Goal: Task Accomplishment & Management: Complete application form

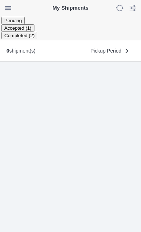
click at [34, 25] on ion-segment-button "Accepted (1)" at bounding box center [17, 28] width 33 height 6
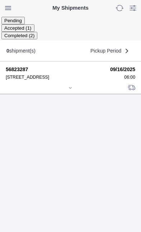
click at [69, 90] on icon at bounding box center [70, 88] width 4 height 4
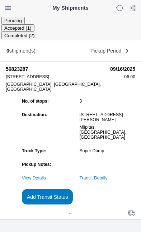
scroll to position [69, 0]
click at [107, 176] on link "Transit Details" at bounding box center [93, 178] width 28 height 5
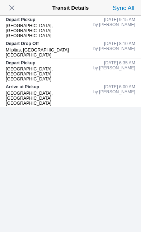
click at [17, 8] on span "button" at bounding box center [12, 8] width 10 height 10
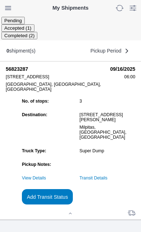
click at [0, 0] on slot "Add Transit Status" at bounding box center [0, 0] width 0 height 0
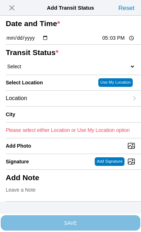
click at [118, 42] on input "17:03" at bounding box center [118, 38] width 34 height 8
type input "10:40"
click at [46, 70] on select "Select Arrive at Drop Off Arrive at Pickup Break Start Break Stop Depart Drop O…" at bounding box center [70, 66] width 129 height 6
select select "DPTDLVLOC"
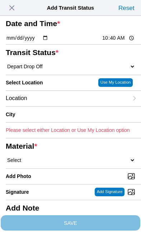
click at [56, 106] on div "Location" at bounding box center [67, 98] width 122 height 15
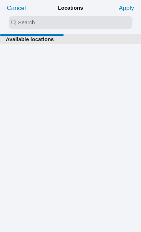
click at [34, 22] on input "search text" at bounding box center [70, 22] width 123 height 13
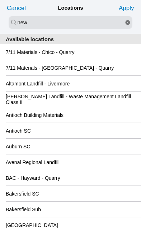
type input "new"
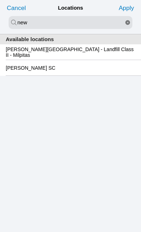
click at [0, 0] on slot "[PERSON_NAME][GEOGRAPHIC_DATA] - Landfill Class II - Milpitas" at bounding box center [0, 0] width 0 height 0
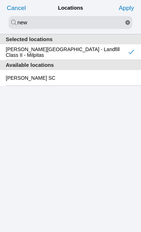
click at [0, 0] on slot "Apply" at bounding box center [0, 0] width 0 height 0
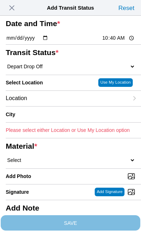
type input "Milpitas"
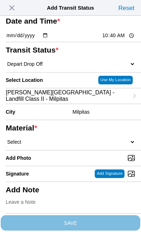
scroll to position [35, 0]
click at [67, 145] on select "Select 1" x 3" Rock 1" x 4" Rock 2" x 4" Rock Asphalt Cold Patch Backfill Spec …" at bounding box center [70, 142] width 129 height 6
select select "708654"
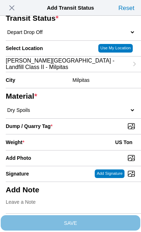
click at [100, 130] on input "Dump / Quarry Tag *" at bounding box center [73, 126] width 135 height 8
type input "C:\fakepath\image.jpg"
click at [59, 138] on div "Weight * US Ton" at bounding box center [70, 142] width 129 height 16
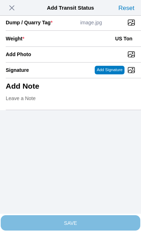
scroll to position [147, 0]
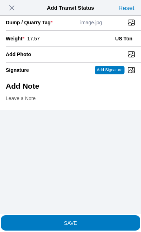
type input "17.57"
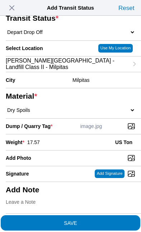
click at [93, 220] on span "SAVE" at bounding box center [70, 222] width 129 height 5
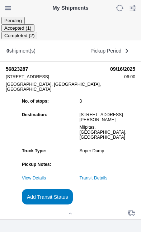
scroll to position [0, 0]
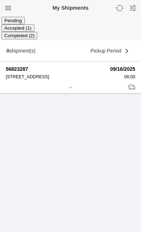
click at [71, 90] on icon at bounding box center [70, 87] width 4 height 4
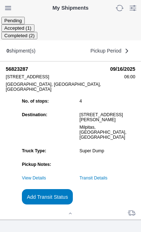
scroll to position [53, 0]
click at [0, 0] on slot "Add Transit Status" at bounding box center [0, 0] width 0 height 0
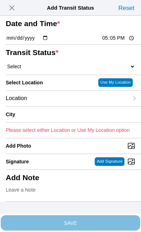
click at [115, 42] on input "17:05" at bounding box center [118, 38] width 34 height 8
type input "11:50"
click at [50, 70] on select "Select Arrive at Drop Off Arrive at Pickup Break Start Break Stop Depart Drop O…" at bounding box center [70, 66] width 129 height 6
select select "DPTPULOC"
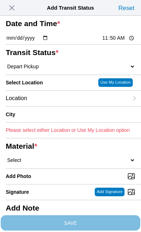
click at [55, 106] on div "Location" at bounding box center [67, 98] width 122 height 15
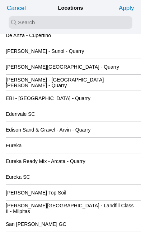
scroll to position [695, 0]
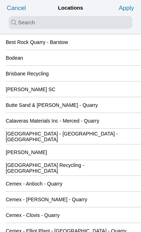
click at [29, 20] on input "search text" at bounding box center [70, 22] width 123 height 13
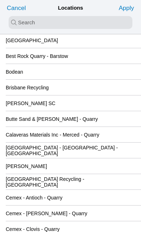
scroll to position [185, 0]
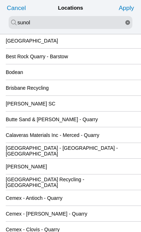
type input "sunol"
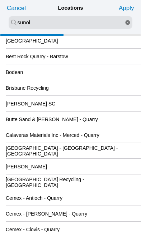
scroll to position [0, 0]
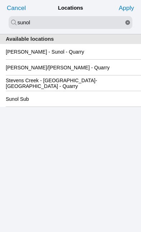
click at [0, 0] on slot "[PERSON_NAME] - Sunol - Quarry" at bounding box center [0, 0] width 0 height 0
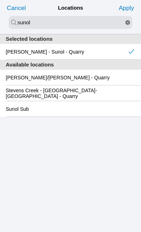
click at [0, 0] on slot "Apply" at bounding box center [0, 0] width 0 height 0
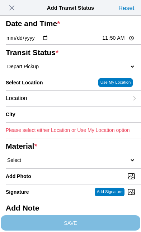
type input "Sunol"
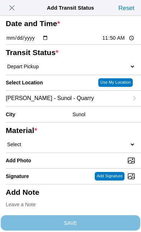
scroll to position [39, 0]
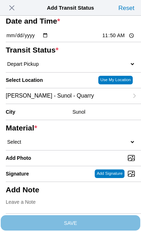
click at [72, 145] on select "Select 1" x 3" Rock 1" x 4" Rock 2" x 4" Rock Asphalt Cold Patch Backfill Spec …" at bounding box center [70, 142] width 129 height 6
select select "708650"
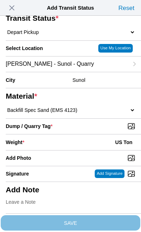
scroll to position [87, 0]
click at [105, 130] on input "Dump / Quarry Tag *" at bounding box center [73, 126] width 135 height 8
type input "C:\fakepath\image.jpg"
click at [56, 150] on div "Weight * US Ton" at bounding box center [70, 142] width 129 height 16
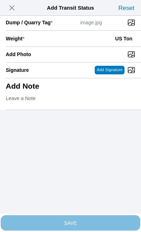
scroll to position [147, 0]
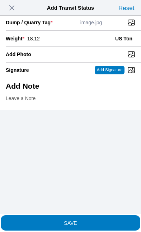
type input "18.12"
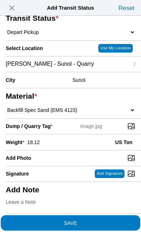
click at [102, 220] on span "SAVE" at bounding box center [70, 222] width 129 height 5
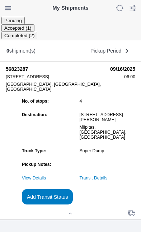
scroll to position [0, 0]
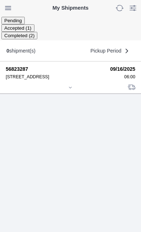
click at [72, 90] on icon at bounding box center [70, 87] width 4 height 4
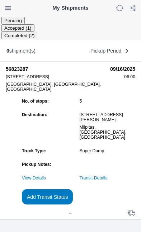
scroll to position [69, 0]
click at [0, 0] on slot "Add Transit Status" at bounding box center [0, 0] width 0 height 0
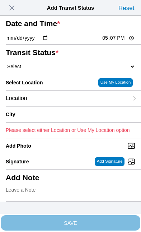
click at [118, 42] on input "17:07" at bounding box center [118, 38] width 34 height 8
type input "13:30"
click at [46, 70] on select "Select Arrive at Drop Off Arrive at Pickup Break Start Break Stop Depart Drop O…" at bounding box center [70, 66] width 129 height 6
select select "DPTDLVLOC"
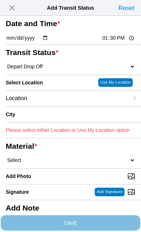
click at [58, 106] on div "Location" at bounding box center [67, 98] width 122 height 15
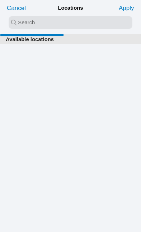
click at [28, 21] on input "search text" at bounding box center [70, 22] width 123 height 13
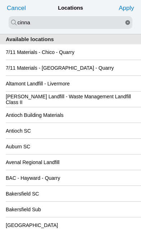
type input "cinna"
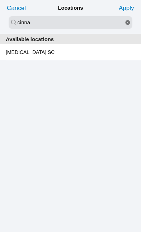
click at [93, 54] on div "[MEDICAL_DATA] SC" at bounding box center [70, 51] width 129 height 15
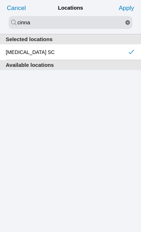
click at [0, 0] on slot "Apply" at bounding box center [0, 0] width 0 height 0
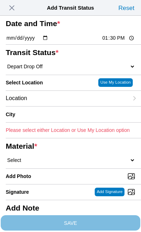
type input "[GEOGRAPHIC_DATA][PERSON_NAME]"
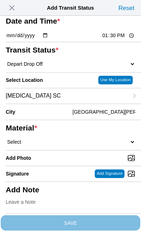
scroll to position [35, 0]
click at [52, 145] on select "Select 1" x 3" Rock 1" x 4" Rock 2" x 4" Rock Asphalt Cold Patch Backfill Spec …" at bounding box center [70, 142] width 129 height 6
select select "708650"
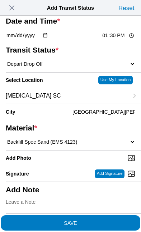
scroll to position [79, 0]
click at [67, 154] on input "Add Photo" at bounding box center [73, 158] width 135 height 8
type input "C:\fakepath\image.jpg"
click at [94, 220] on span "SAVE" at bounding box center [70, 222] width 129 height 5
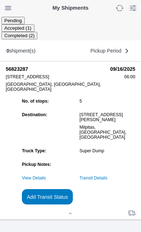
scroll to position [0, 0]
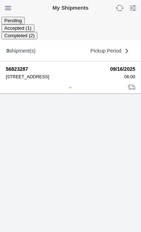
click at [75, 91] on div at bounding box center [70, 87] width 129 height 5
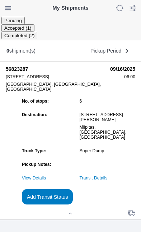
scroll to position [67, 0]
click at [0, 0] on slot "Add Transit Status" at bounding box center [0, 0] width 0 height 0
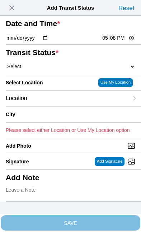
click at [121, 42] on input "17:08" at bounding box center [118, 38] width 34 height 8
type input "13:31"
click at [46, 70] on select "Select Arrive at Drop Off Arrive at Pickup Break Start Break Stop Depart Drop O…" at bounding box center [70, 66] width 129 height 6
select select "BREAKSTART"
click at [60, 106] on div "Location" at bounding box center [67, 98] width 122 height 15
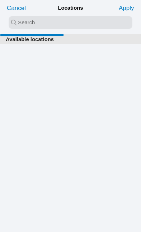
click at [28, 21] on input "search text" at bounding box center [70, 22] width 123 height 13
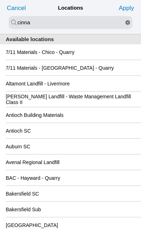
type input "cinna"
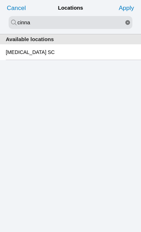
click at [97, 53] on div "[MEDICAL_DATA] SC" at bounding box center [70, 51] width 129 height 15
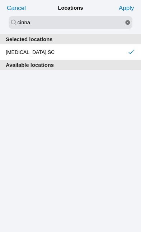
click at [0, 0] on slot "Apply" at bounding box center [0, 0] width 0 height 0
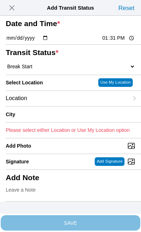
type input "[GEOGRAPHIC_DATA][PERSON_NAME]"
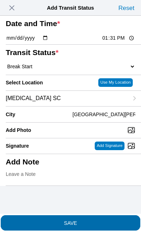
click at [98, 220] on span "SAVE" at bounding box center [70, 222] width 129 height 5
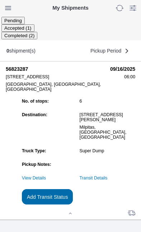
click at [0, 0] on slot "Add Transit Status" at bounding box center [0, 0] width 0 height 0
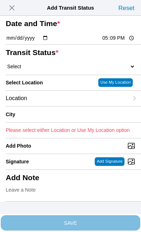
click at [119, 42] on input "17:09" at bounding box center [118, 38] width 34 height 8
type input "14:00"
click at [50, 70] on select "Select Arrive at Drop Off Arrive at Pickup Break Start Break Stop Depart Drop O…" at bounding box center [70, 66] width 129 height 6
select select "BREAKSTOP"
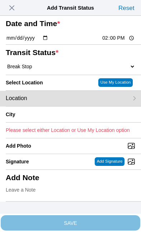
click at [61, 106] on div "Location" at bounding box center [67, 98] width 122 height 15
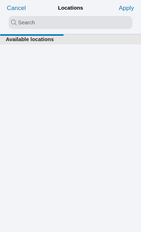
click at [47, 20] on input "search text" at bounding box center [70, 22] width 123 height 13
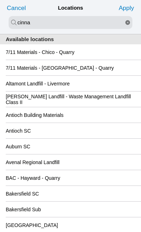
type input "cinna"
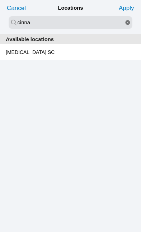
click at [0, 0] on slot "[MEDICAL_DATA] SC" at bounding box center [0, 0] width 0 height 0
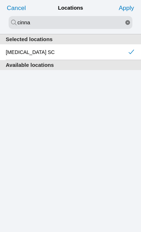
click at [0, 0] on slot "Apply" at bounding box center [0, 0] width 0 height 0
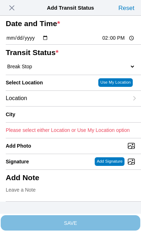
type input "[GEOGRAPHIC_DATA][PERSON_NAME]"
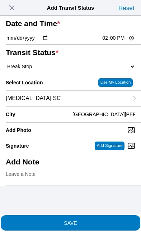
click at [96, 220] on span "SAVE" at bounding box center [70, 222] width 129 height 5
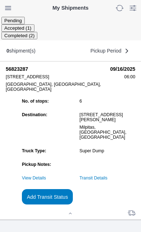
click at [107, 176] on link "Transit Details" at bounding box center [93, 178] width 28 height 5
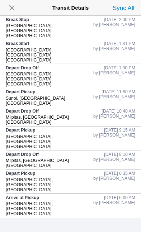
scroll to position [0, 0]
click at [16, 5] on span "button" at bounding box center [12, 8] width 10 height 10
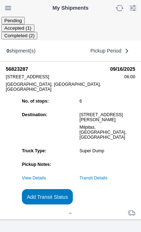
click at [0, 0] on slot "Add Transit Status" at bounding box center [0, 0] width 0 height 0
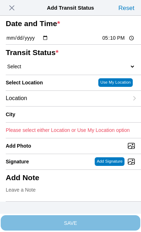
click at [117, 42] on input "17:10" at bounding box center [118, 38] width 34 height 8
type input "14:30"
click at [47, 70] on select "Select Arrive at Drop Off Arrive at Pickup Break Start Break Stop Depart Drop O…" at bounding box center [70, 66] width 129 height 6
select select "DELIVRED"
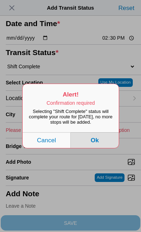
click at [102, 148] on button "Ok" at bounding box center [94, 140] width 48 height 16
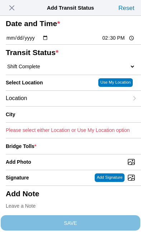
click at [59, 106] on div "Location" at bounding box center [67, 98] width 122 height 15
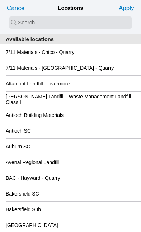
click at [25, 20] on input "search text" at bounding box center [70, 22] width 123 height 13
type input "san"
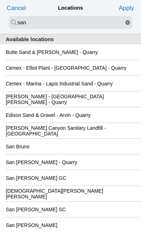
click at [93, 186] on div "San [PERSON_NAME] GC" at bounding box center [70, 177] width 129 height 15
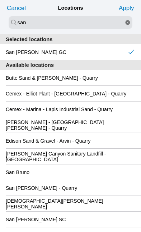
click at [0, 0] on slot "Apply" at bounding box center [0, 0] width 0 height 0
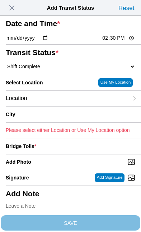
type input "[GEOGRAPHIC_DATA][PERSON_NAME]"
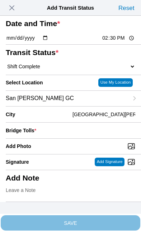
click at [83, 138] on div "Bridge Tolls *" at bounding box center [70, 131] width 129 height 16
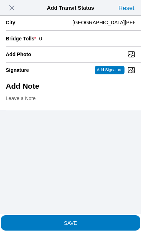
scroll to position [134, 0]
type input "0"
click at [89, 53] on input "Add Photo" at bounding box center [73, 54] width 135 height 8
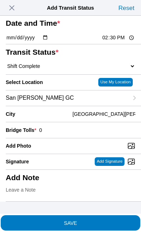
type input "C:\fakepath\image.jpg"
click at [100, 220] on span "SAVE" at bounding box center [70, 222] width 129 height 5
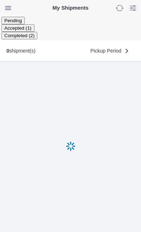
scroll to position [0, 0]
click at [27, 25] on ion-segment-button "Accepted" at bounding box center [14, 28] width 26 height 6
click at [25, 23] on ion-segment-button "Pending" at bounding box center [12, 21] width 23 height 6
